Goal: Check status: Check status

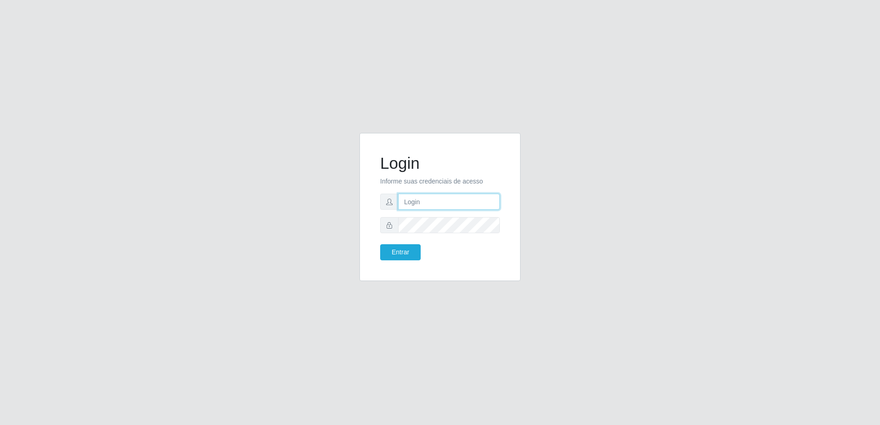
drag, startPoint x: 0, startPoint y: 0, endPoint x: 431, endPoint y: 201, distance: 475.0
click at [431, 201] on input "text" at bounding box center [449, 202] width 102 height 16
type input "[EMAIL_ADDRESS][DOMAIN_NAME]"
click at [380, 244] on button "Entrar" at bounding box center [400, 252] width 40 height 16
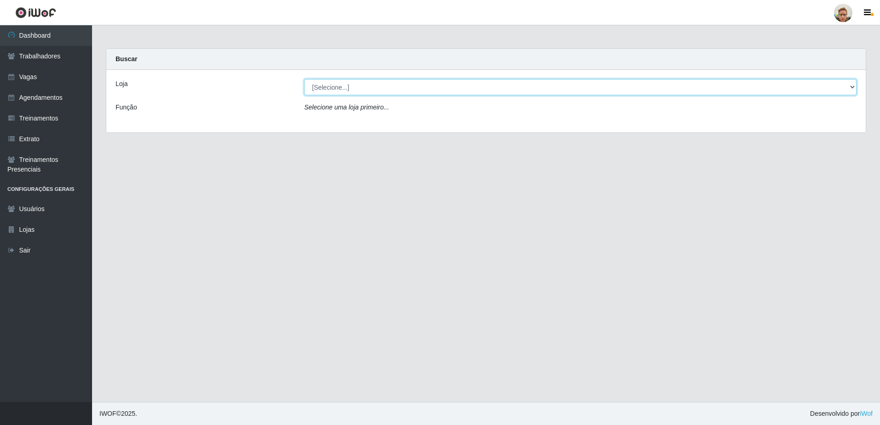
click at [324, 86] on select "[Selecione...] [GEOGRAPHIC_DATA][PERSON_NAME]" at bounding box center [580, 87] width 552 height 16
select select "168"
click at [304, 79] on select "[Selecione...] [GEOGRAPHIC_DATA][PERSON_NAME]" at bounding box center [580, 87] width 552 height 16
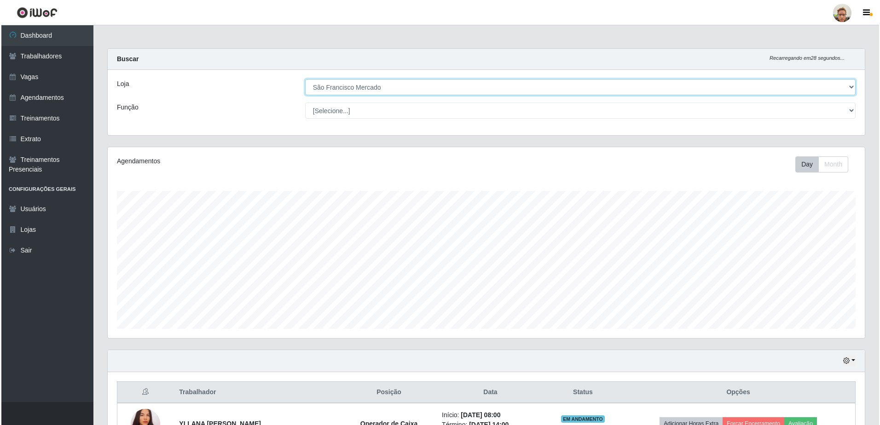
scroll to position [104, 0]
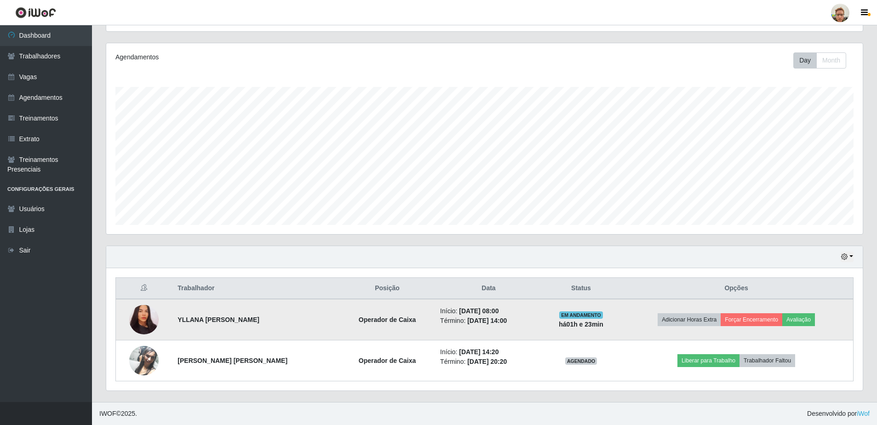
click at [129, 320] on td at bounding box center [144, 319] width 57 height 41
click at [140, 317] on img at bounding box center [143, 320] width 29 height 32
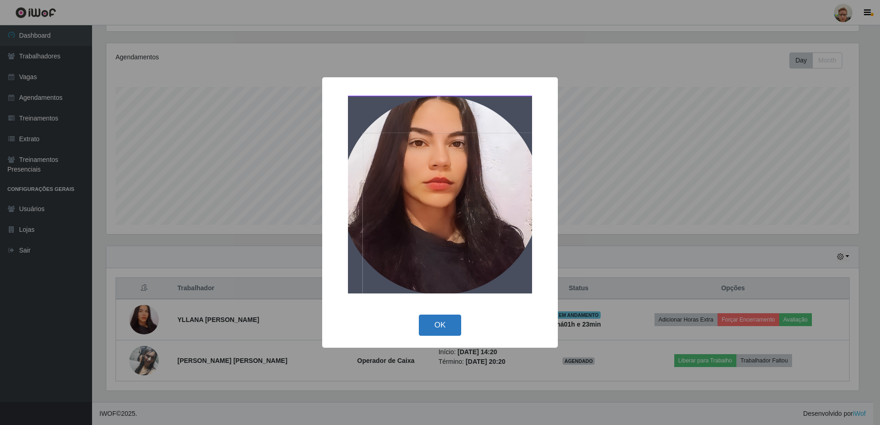
click at [449, 316] on button "OK" at bounding box center [440, 326] width 43 height 22
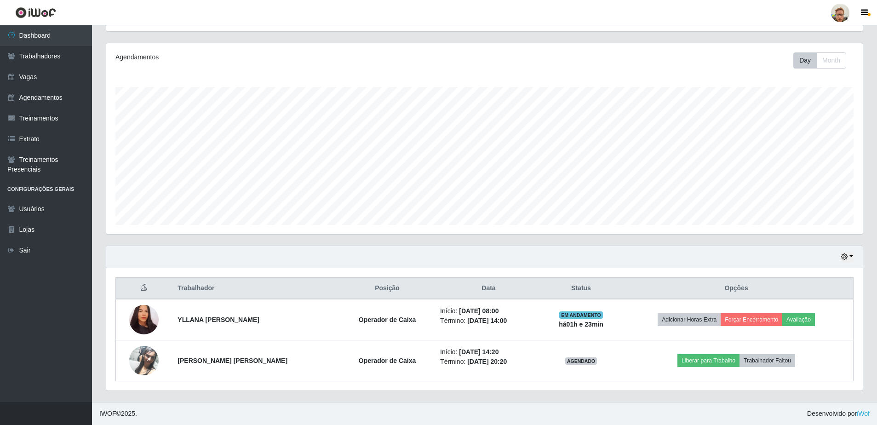
scroll to position [191, 757]
